Goal: Task Accomplishment & Management: Manage account settings

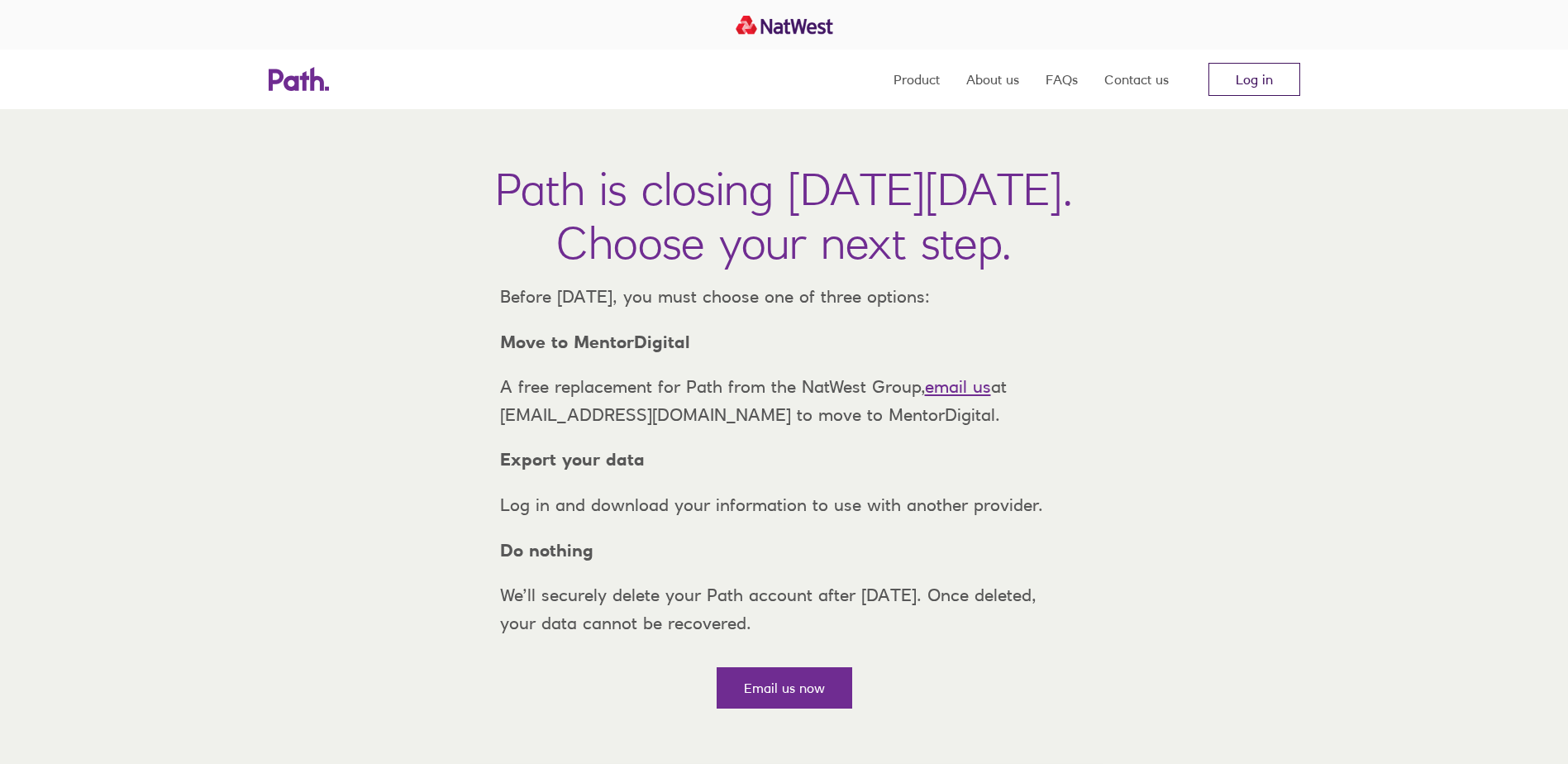
click at [1280, 68] on link "Log in" at bounding box center [1254, 79] width 91 height 33
click at [1252, 77] on link "Log in" at bounding box center [1254, 79] width 91 height 33
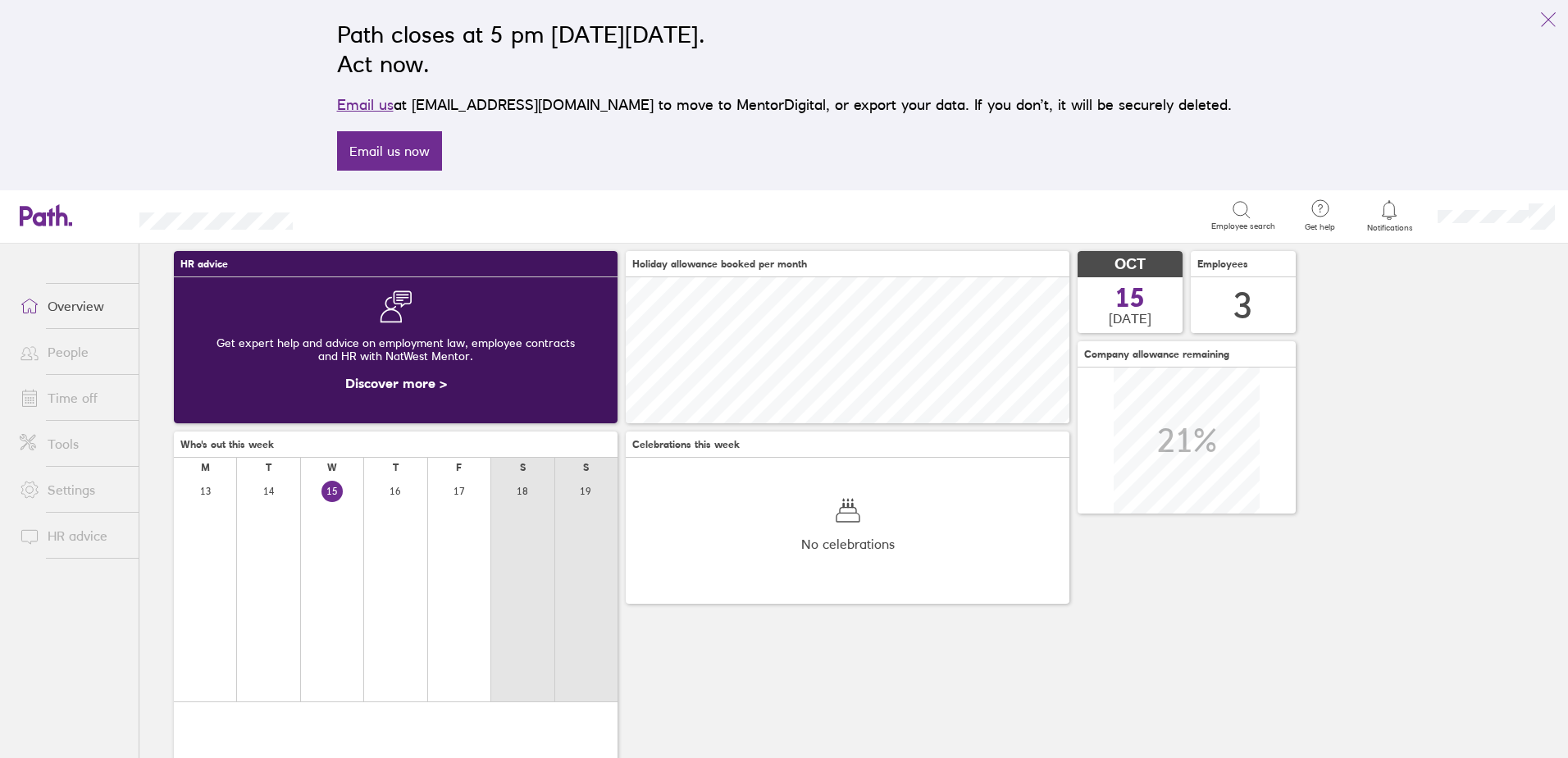
scroll to position [82, 0]
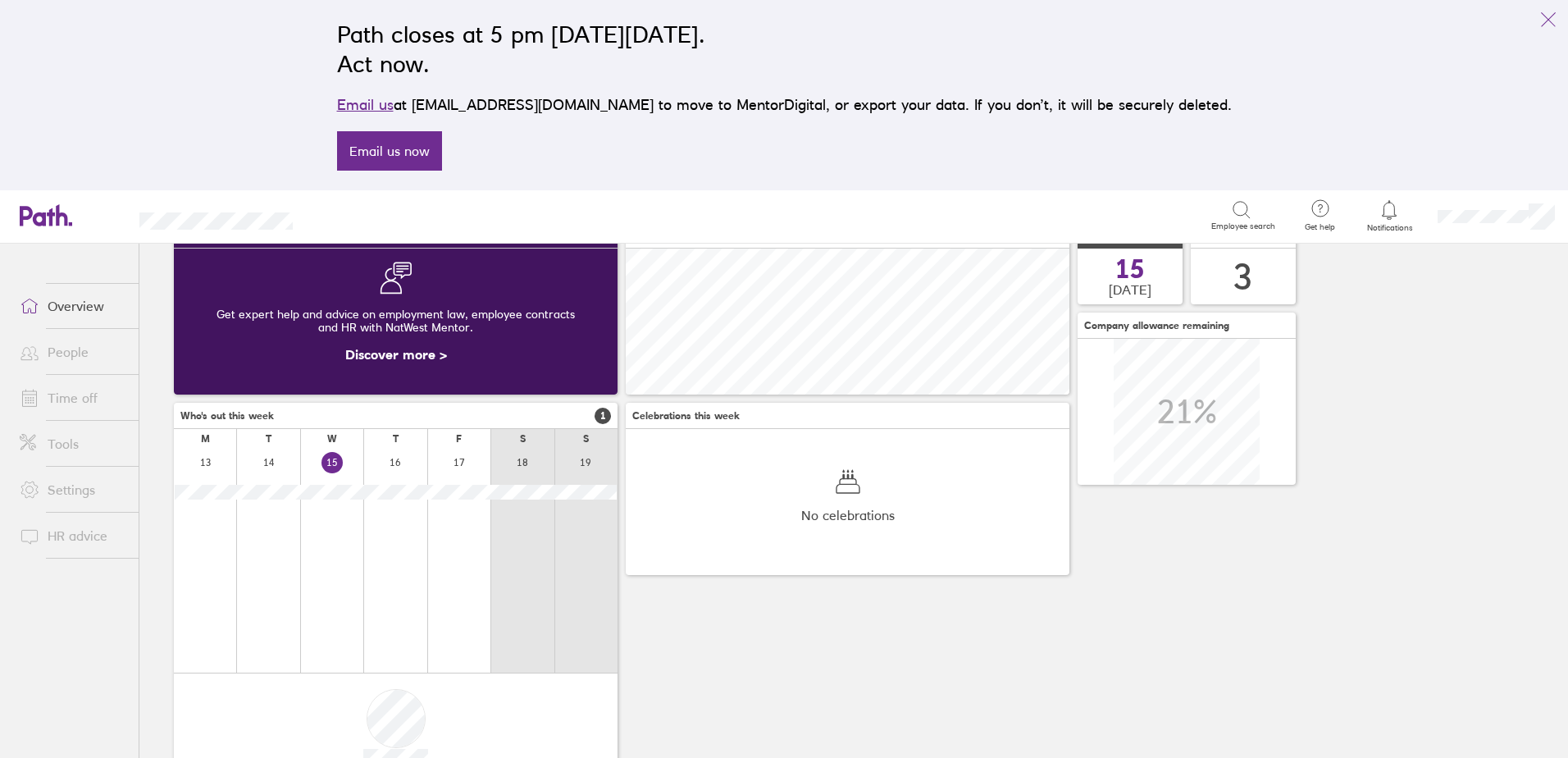
click at [53, 396] on link "Time off" at bounding box center [73, 397] width 132 height 33
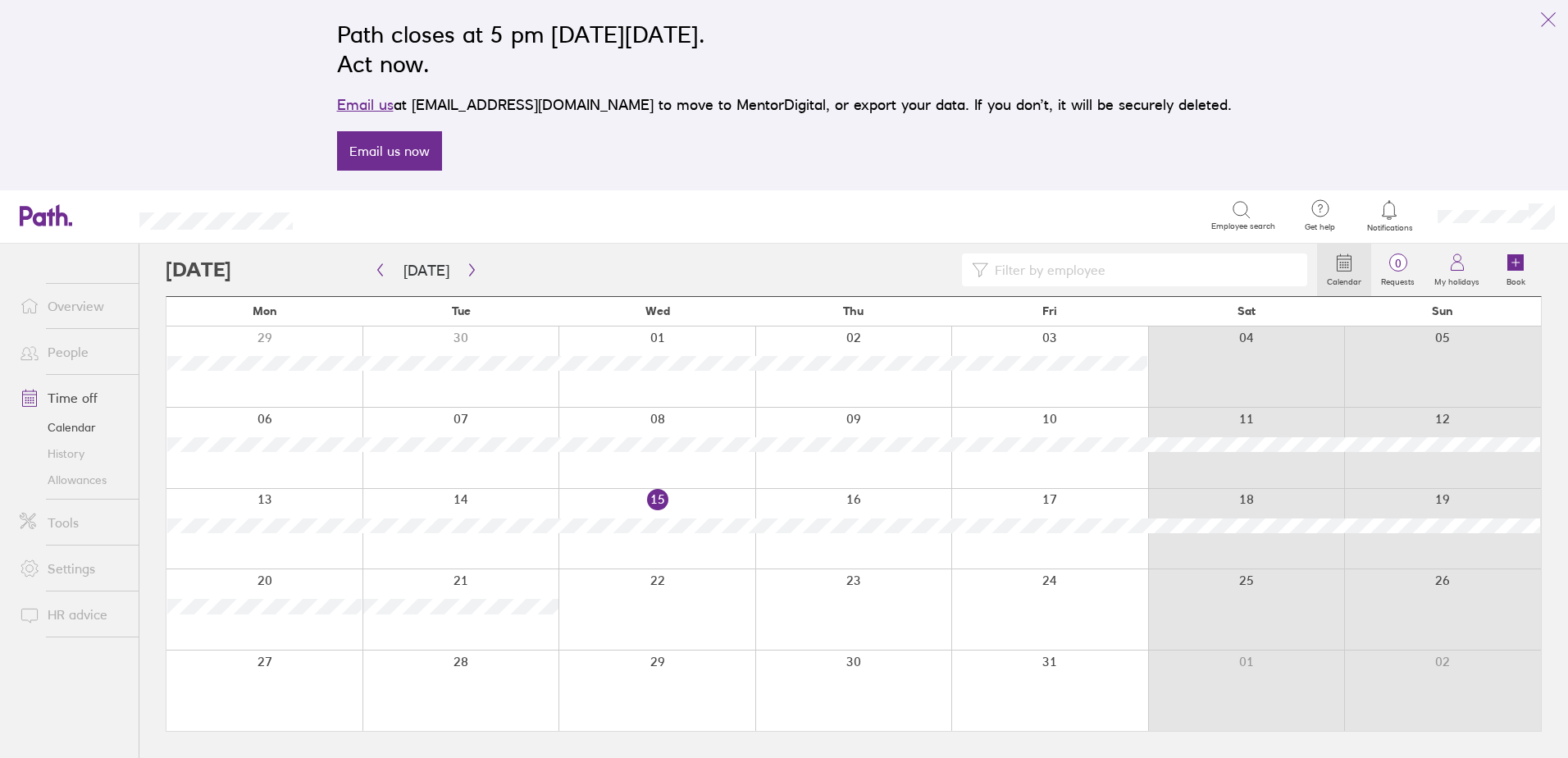
click at [853, 587] on div at bounding box center [853, 609] width 196 height 80
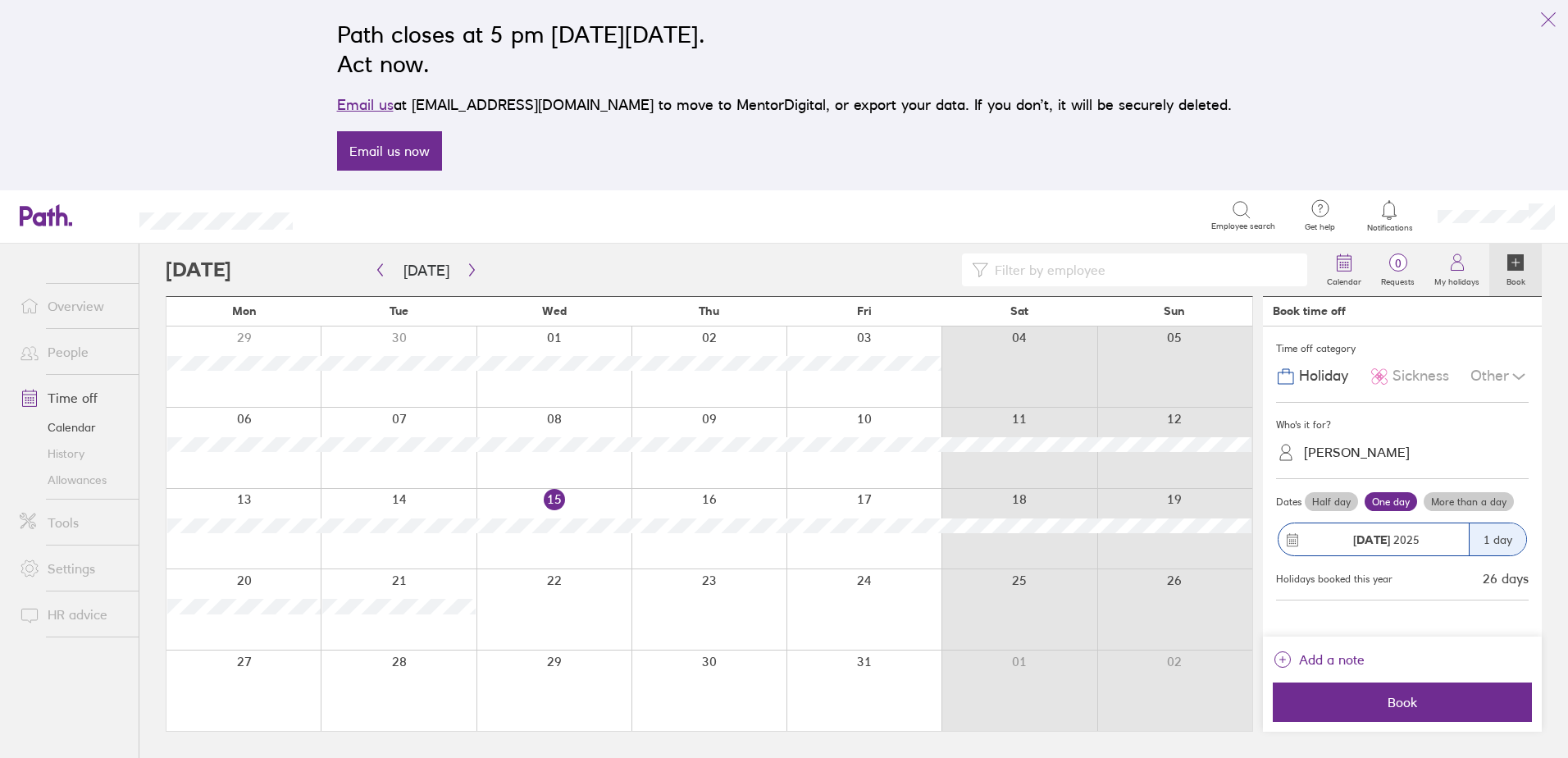
click at [1374, 497] on label "One day" at bounding box center [1391, 501] width 53 height 20
click at [0, 0] on input "One day" at bounding box center [0, 0] width 0 height 0
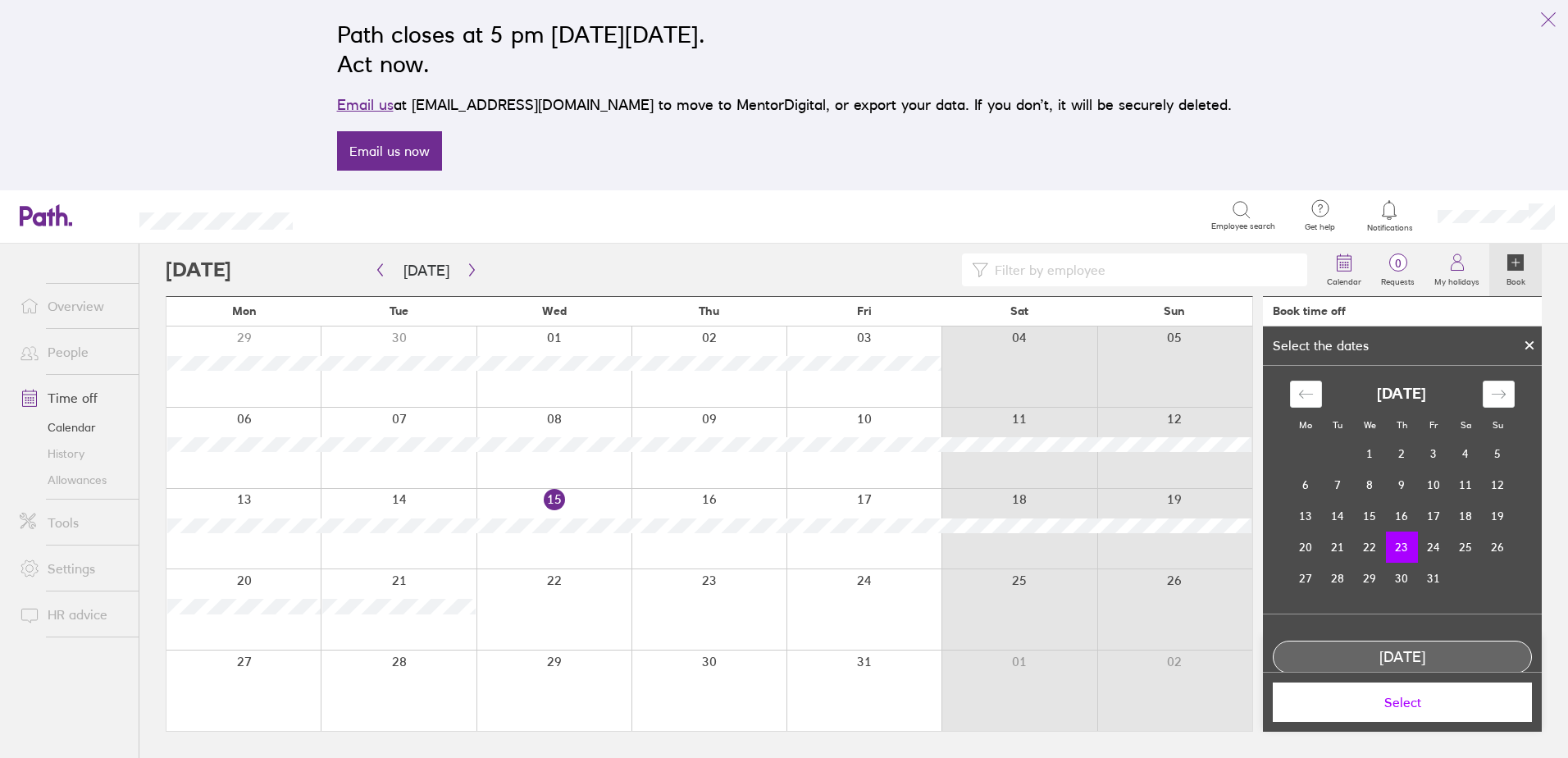
click at [1400, 539] on td "23" at bounding box center [1402, 547] width 32 height 31
click at [1425, 696] on span "Select" at bounding box center [1402, 702] width 236 height 15
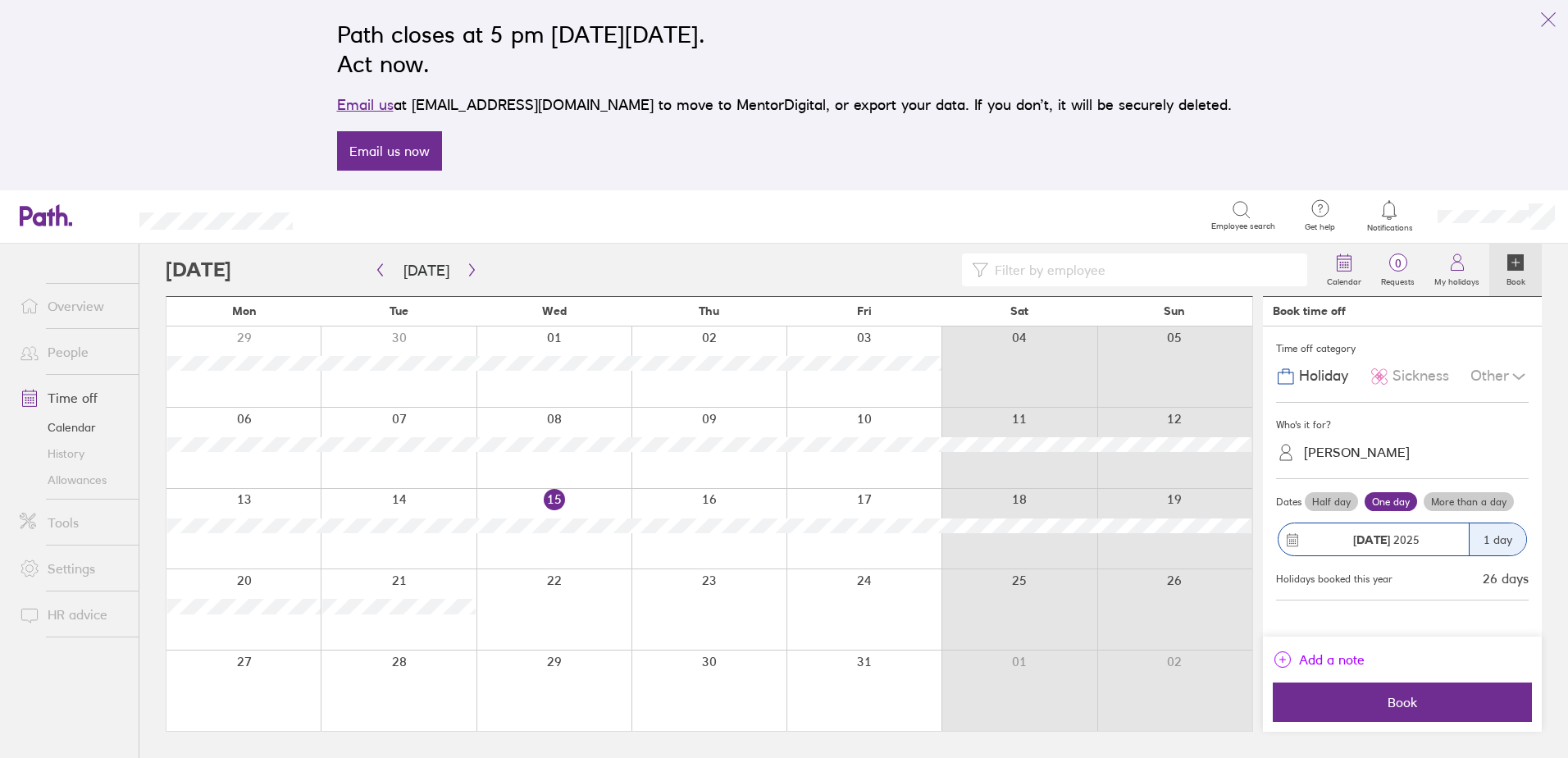
click at [1358, 656] on span "Add a note" at bounding box center [1331, 659] width 65 height 26
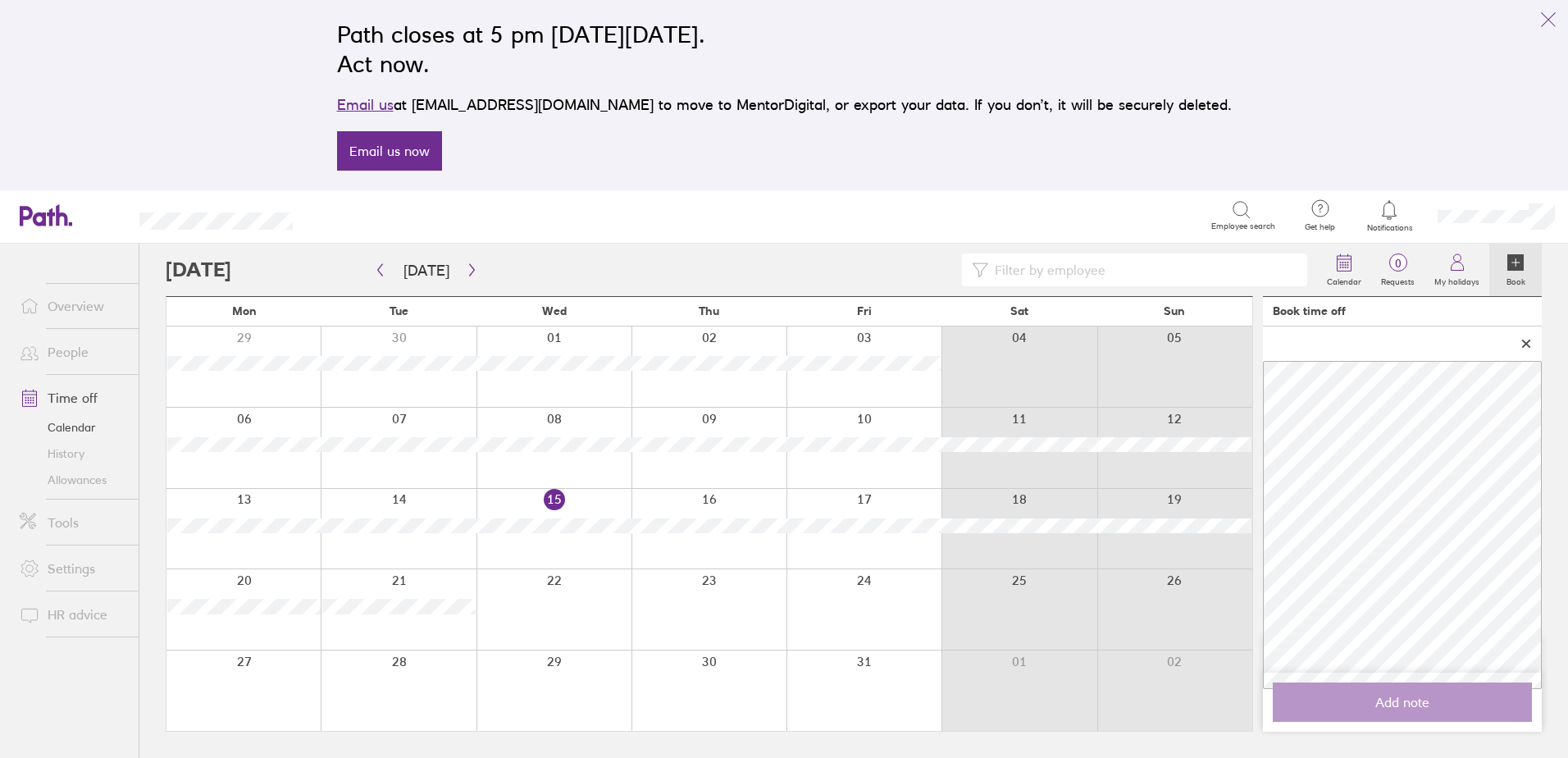
click at [1288, 357] on div at bounding box center [1402, 344] width 278 height 34
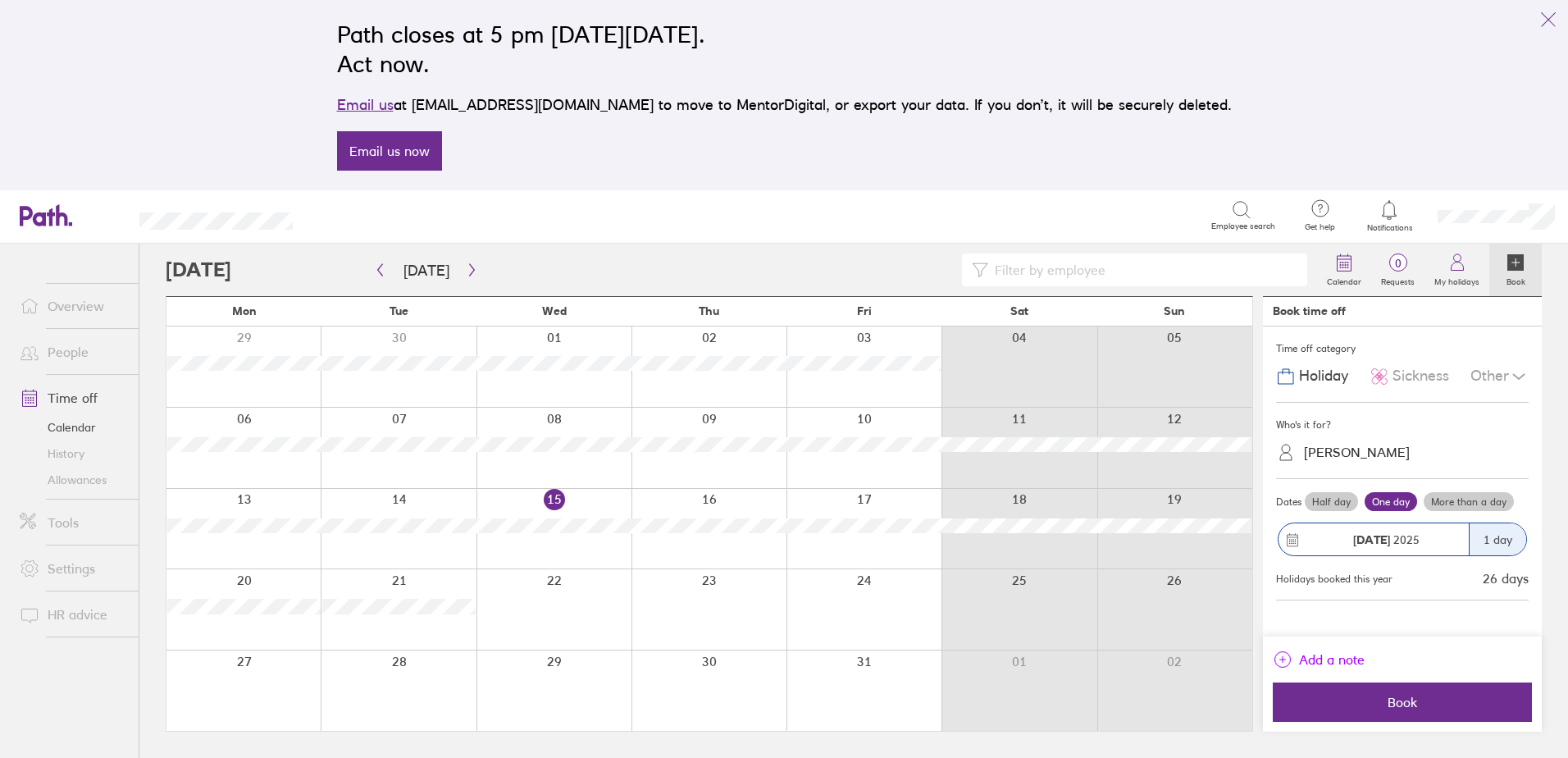
click at [1364, 664] on span "Add a note" at bounding box center [1331, 659] width 65 height 26
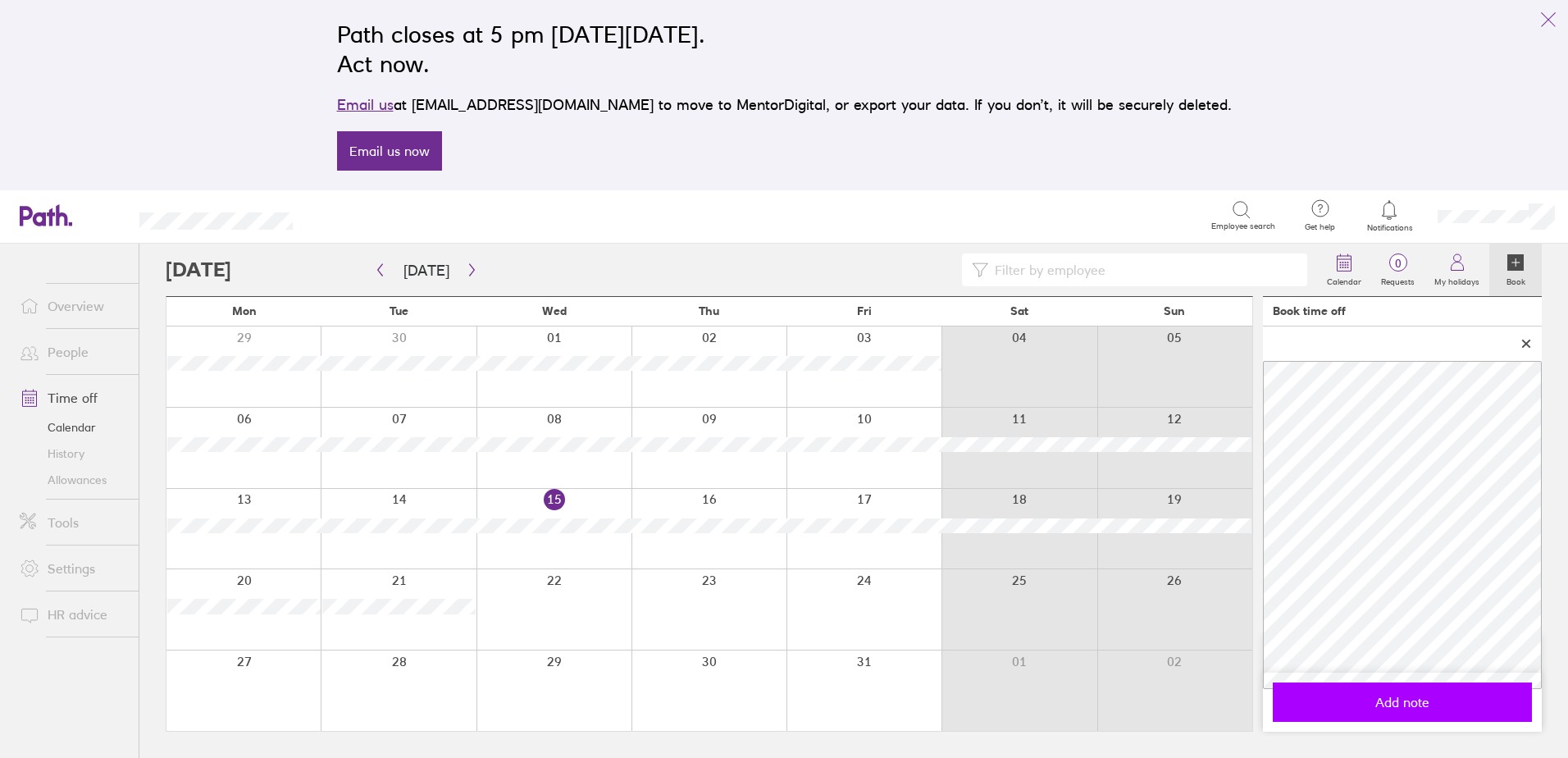
click at [1433, 711] on button "Add note" at bounding box center [1402, 702] width 259 height 40
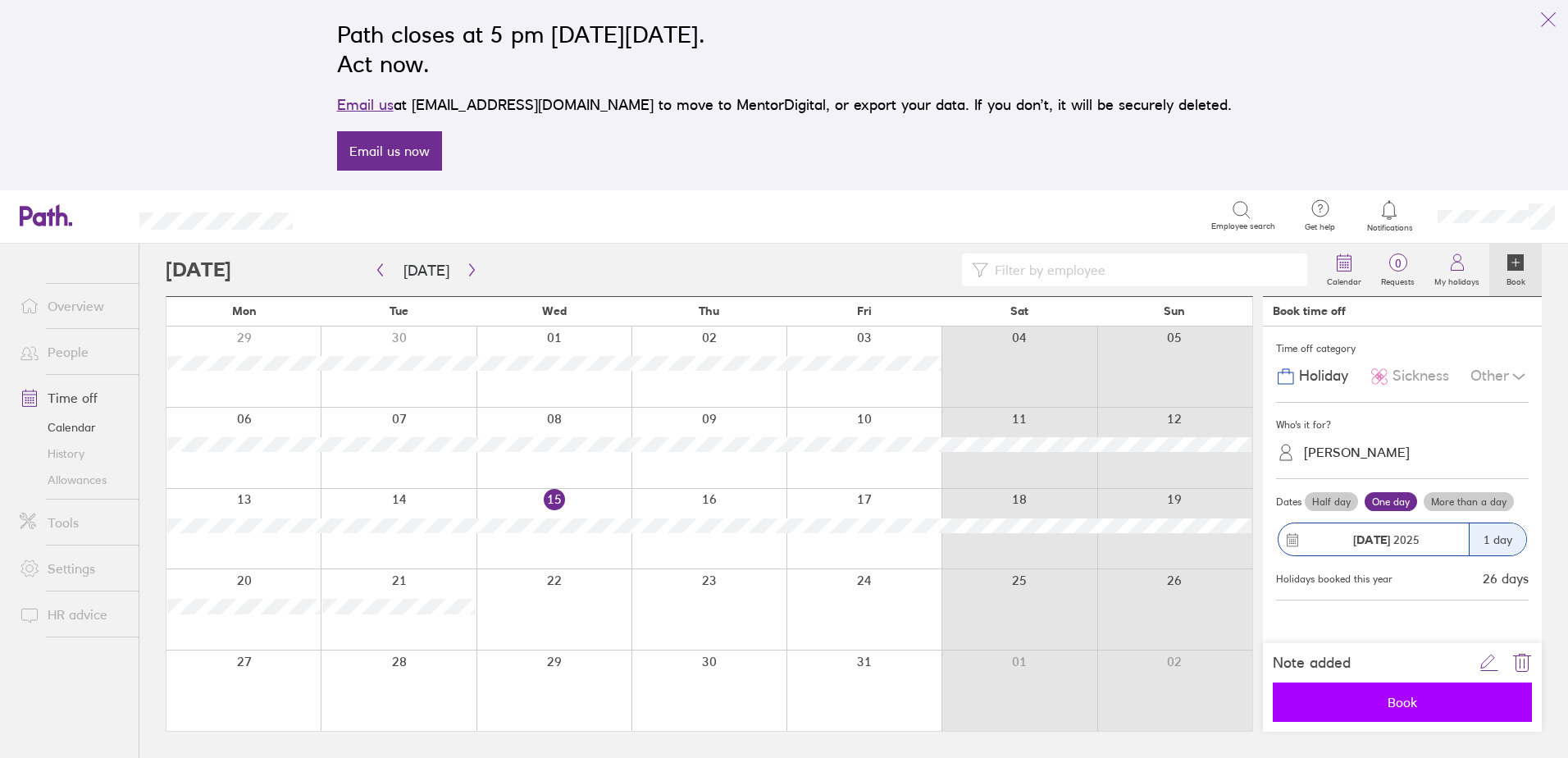
click at [1384, 701] on span "Book" at bounding box center [1402, 702] width 236 height 15
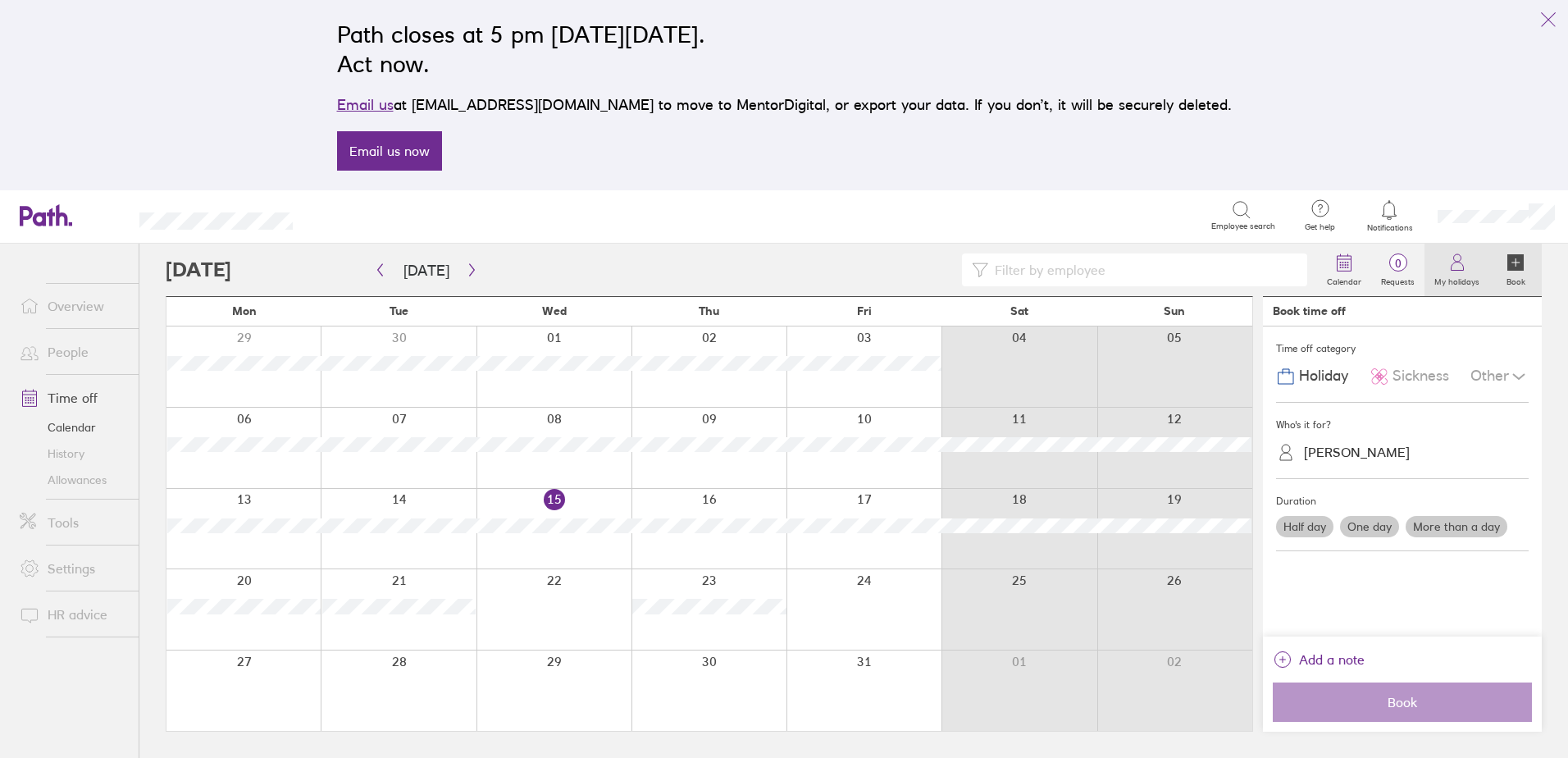
click at [1458, 258] on icon at bounding box center [1457, 262] width 20 height 20
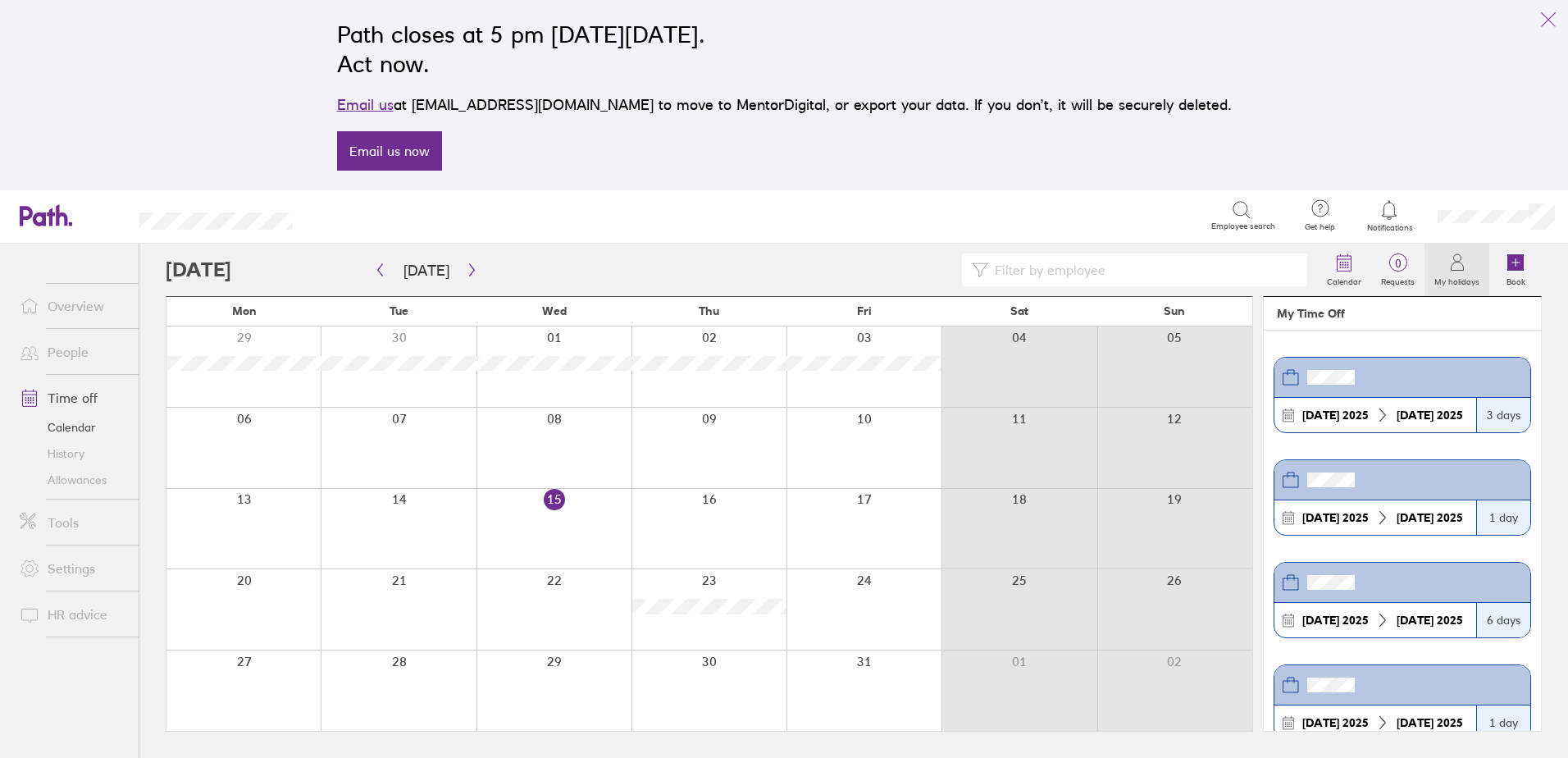
click at [1447, 387] on header at bounding box center [1402, 378] width 256 height 41
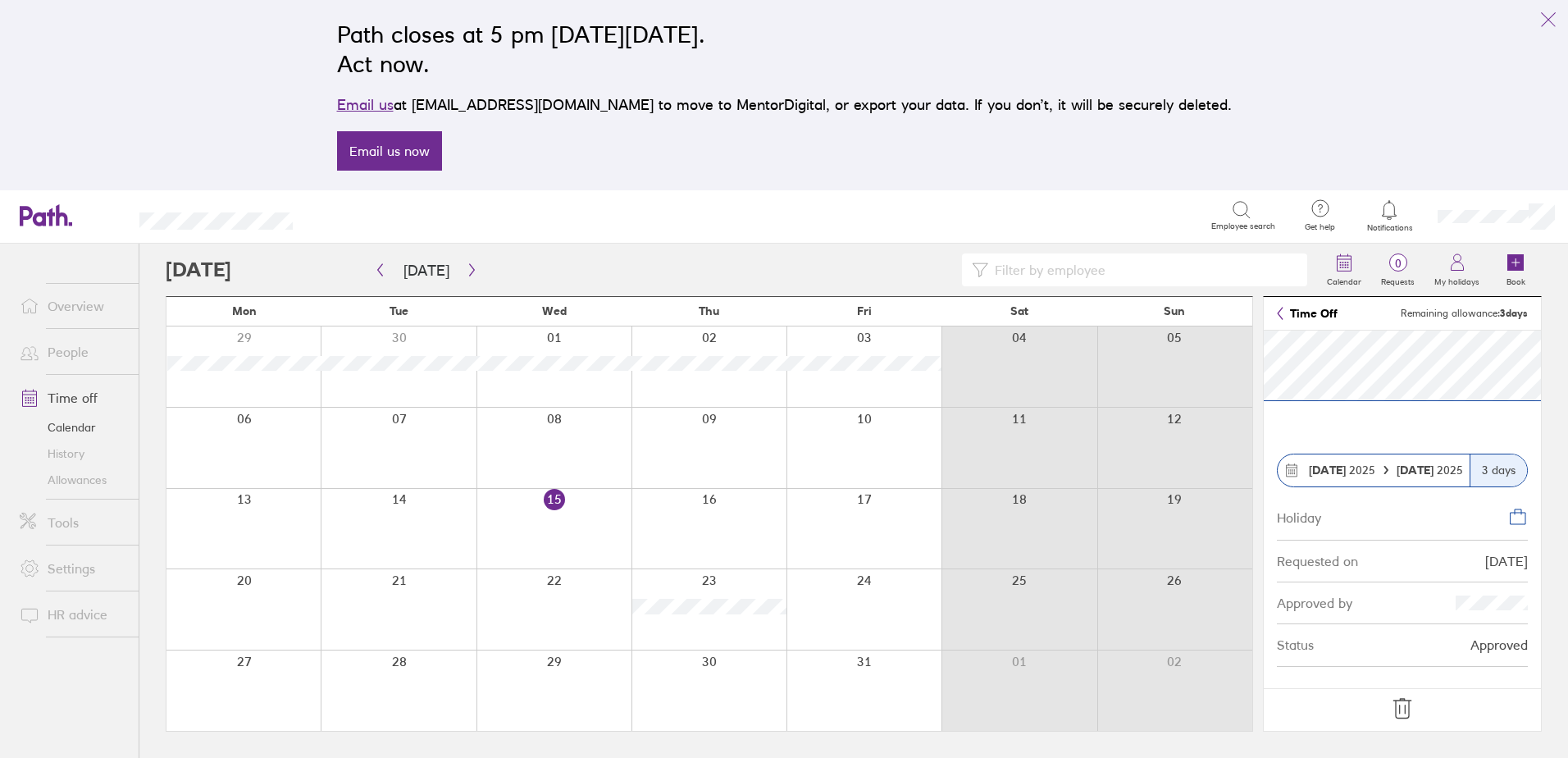
click at [1161, 512] on div at bounding box center [1174, 529] width 155 height 80
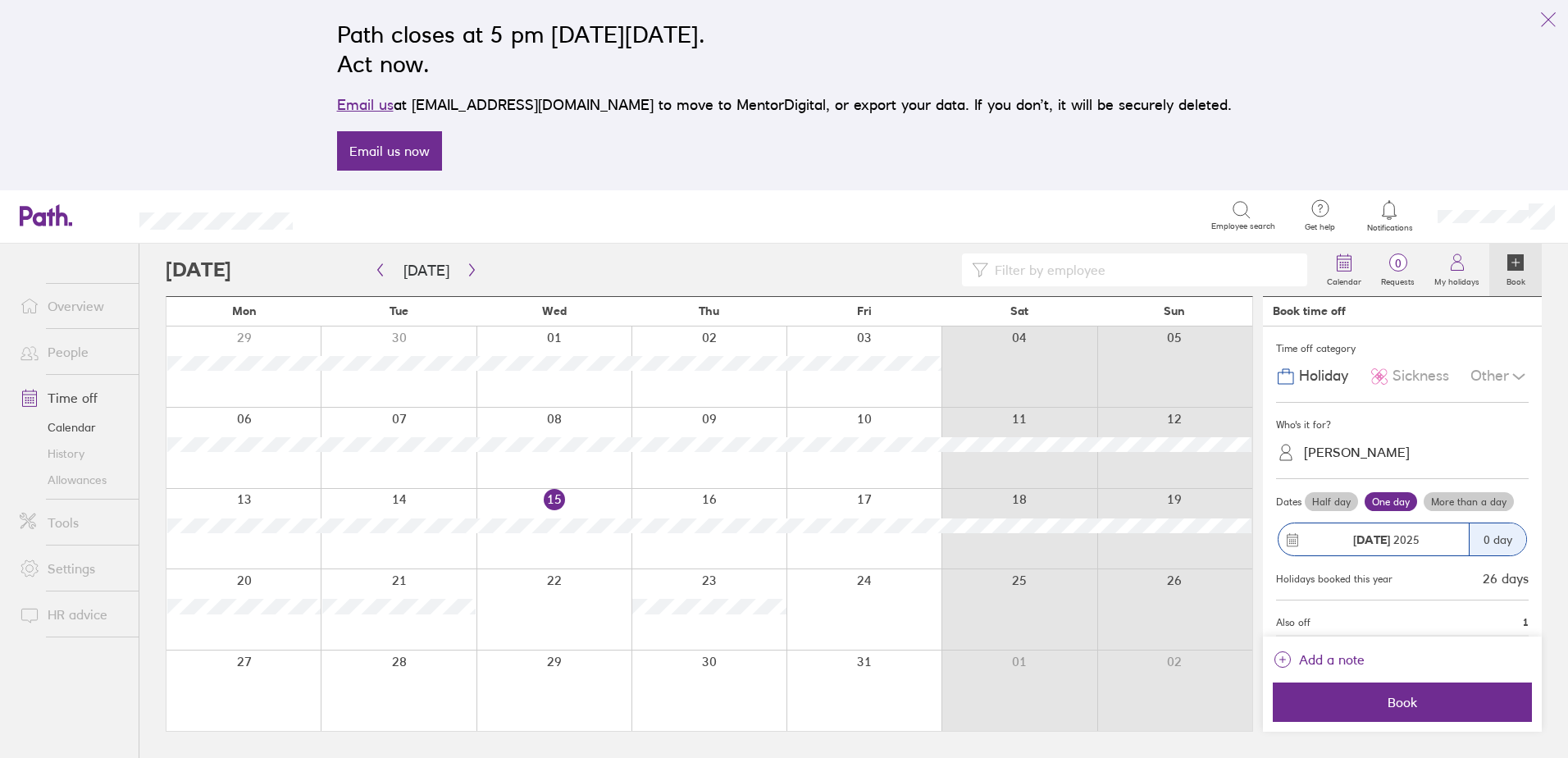
click at [1475, 367] on div "Other" at bounding box center [1499, 376] width 59 height 31
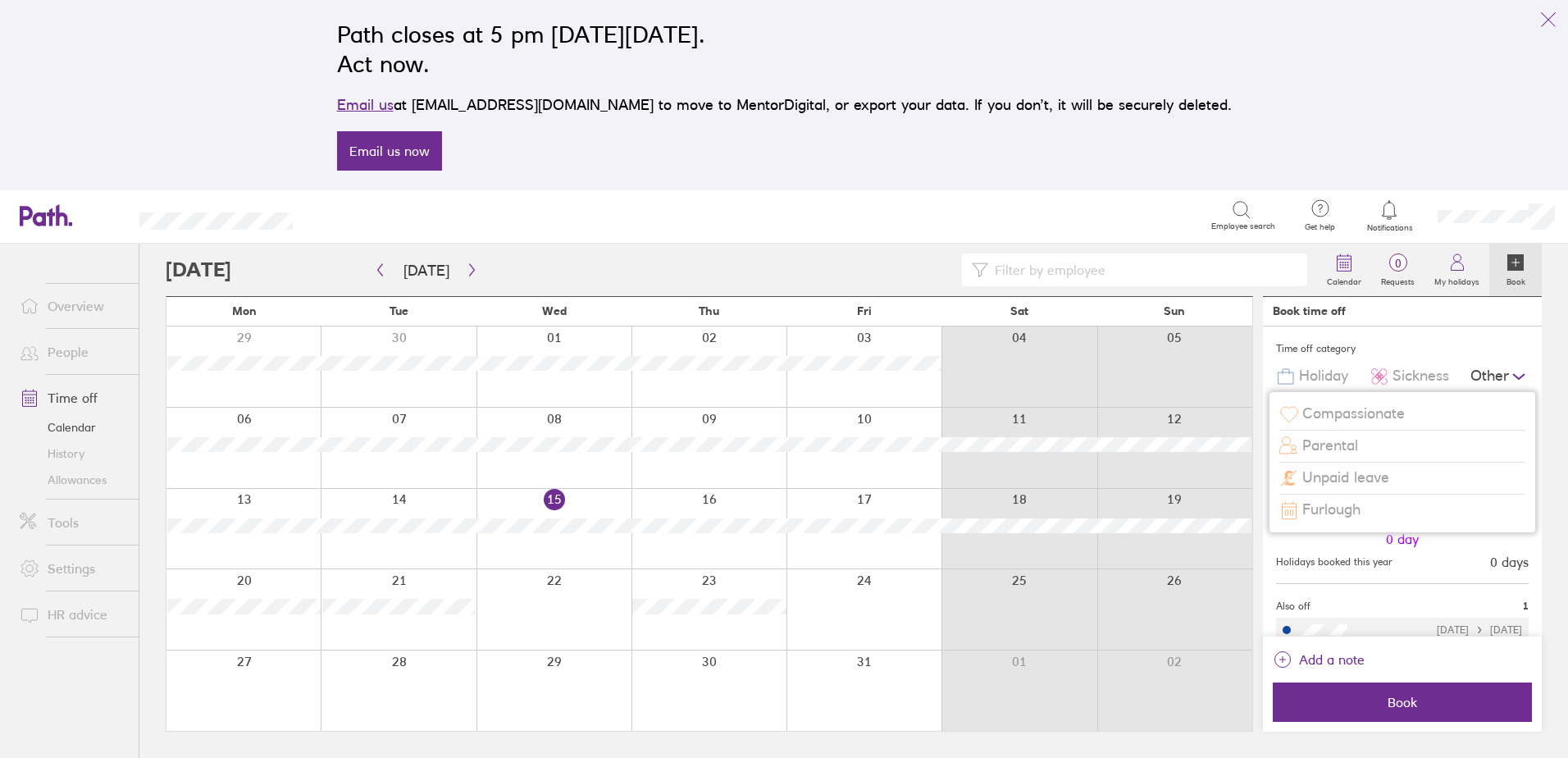
click at [1105, 377] on div at bounding box center [1174, 366] width 155 height 80
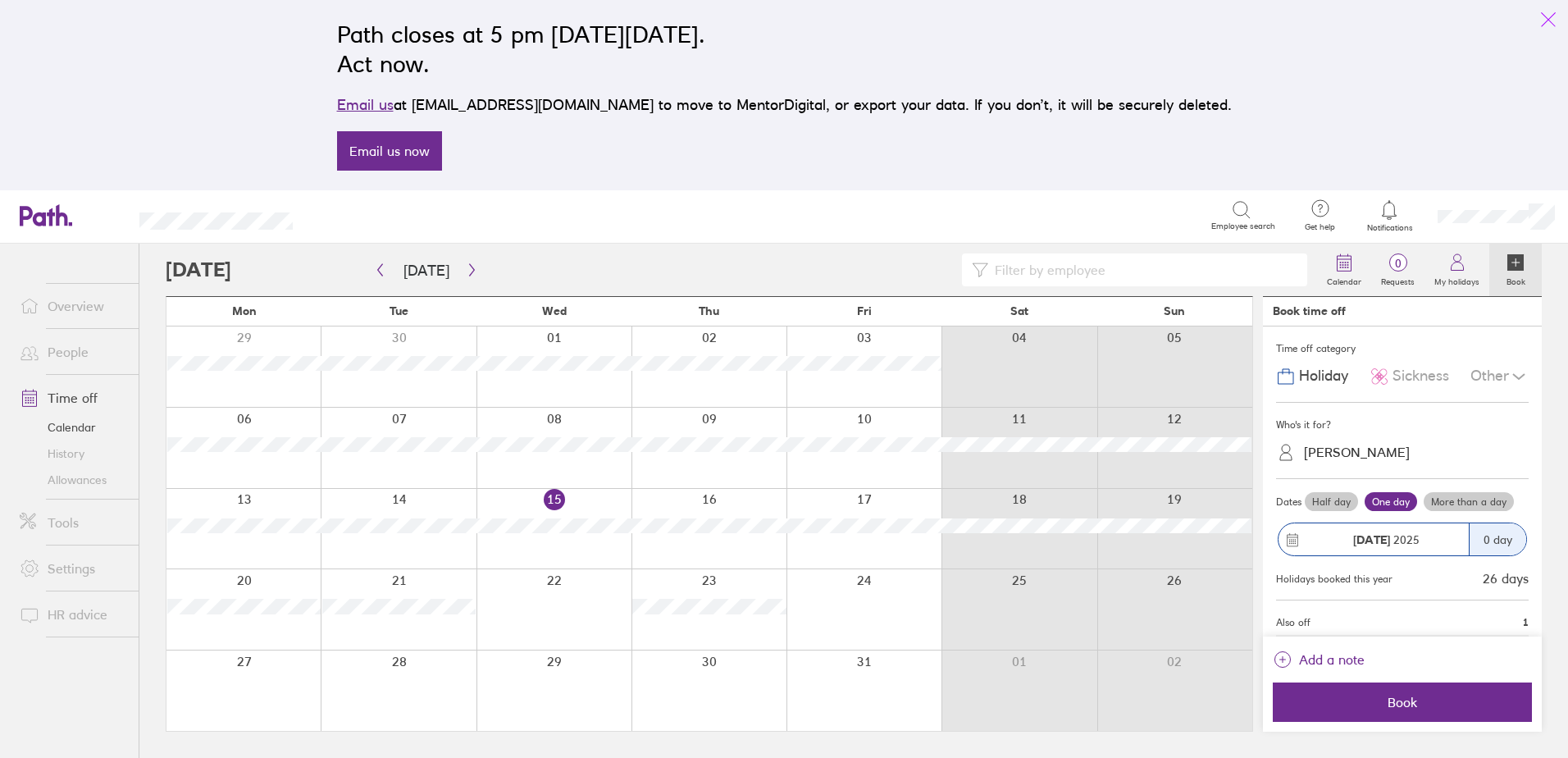
click at [1549, 23] on icon "link" at bounding box center [1547, 19] width 20 height 20
